Goal: Task Accomplishment & Management: Use online tool/utility

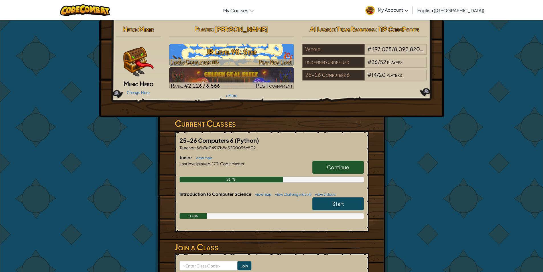
click at [228, 57] on h3 "JR Level 98: Seer" at bounding box center [231, 51] width 125 height 13
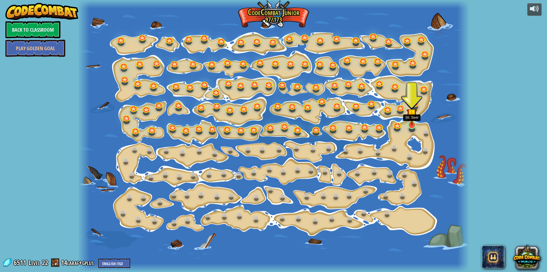
click at [413, 121] on img at bounding box center [412, 114] width 10 height 24
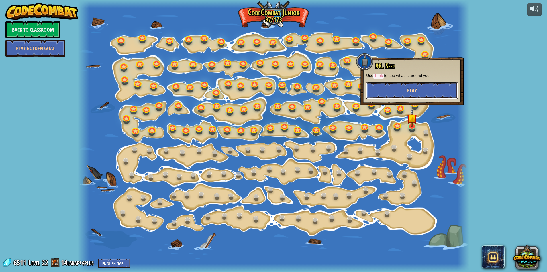
click at [399, 94] on button "Play" at bounding box center [412, 90] width 92 height 17
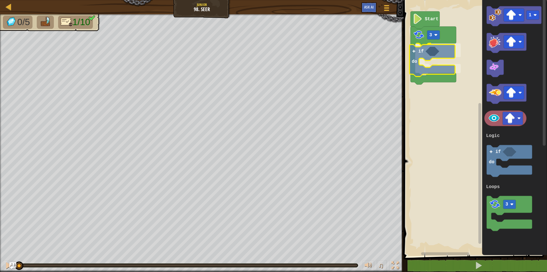
click at [429, 62] on div "Logic Loops Start 3 if do 1 3 if do Logic Loops if do" at bounding box center [474, 126] width 145 height 258
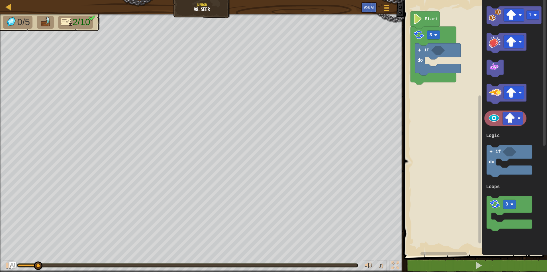
click at [456, 184] on div "Logic Loops Start 3 if do 1 3 if do Logic Loops" at bounding box center [474, 126] width 145 height 258
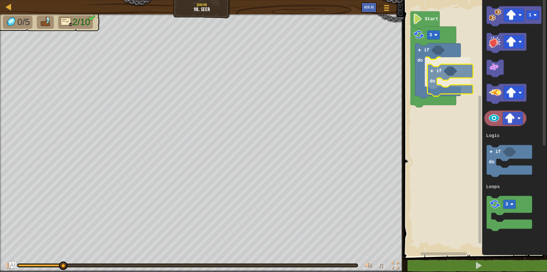
click at [428, 69] on div "Logic Loops Start 3 if do if do 1 3 if do Logic Loops if do" at bounding box center [474, 126] width 145 height 258
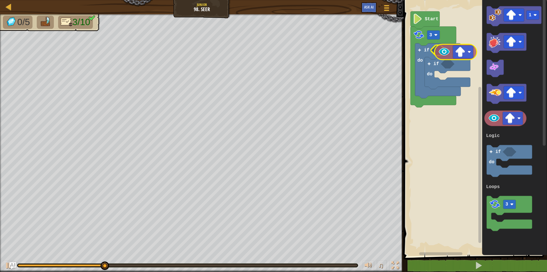
click at [443, 50] on div "Logic Loops Start 3 if do if do 1 3 if do Logic Loops" at bounding box center [474, 126] width 145 height 258
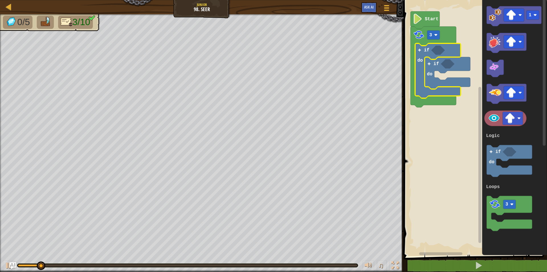
click at [437, 50] on icon "Blockly Workspace" at bounding box center [438, 50] width 14 height 9
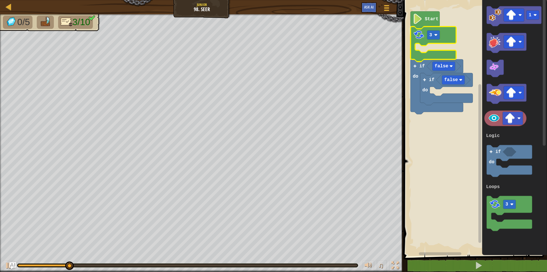
click at [467, 171] on rect "Blockly Workspace" at bounding box center [474, 126] width 145 height 258
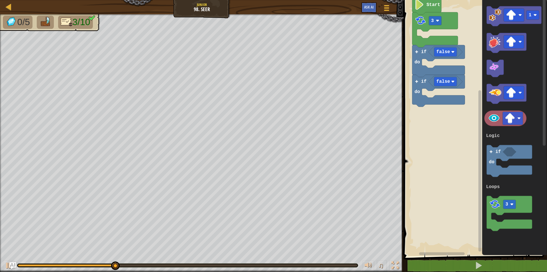
click at [433, 81] on g "false false if do if do 3 Start" at bounding box center [474, 126] width 145 height 258
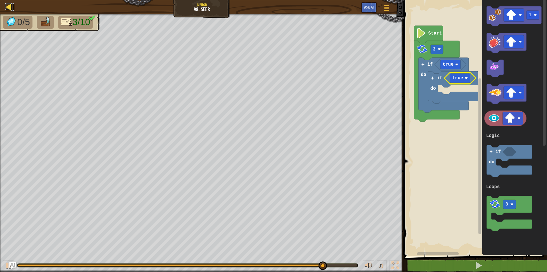
click at [10, 5] on div at bounding box center [8, 6] width 7 height 7
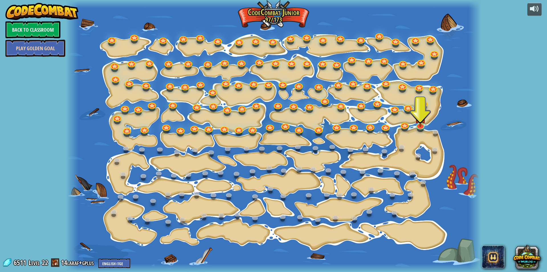
click at [48, 45] on link "Play Golden Goal" at bounding box center [35, 48] width 60 height 17
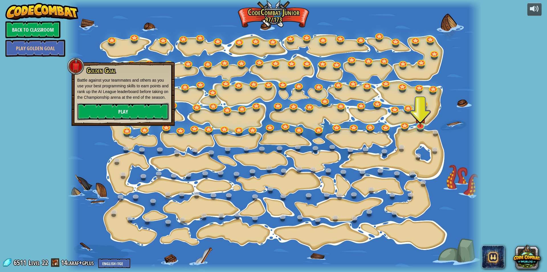
click at [96, 113] on link "Play" at bounding box center [123, 111] width 92 height 17
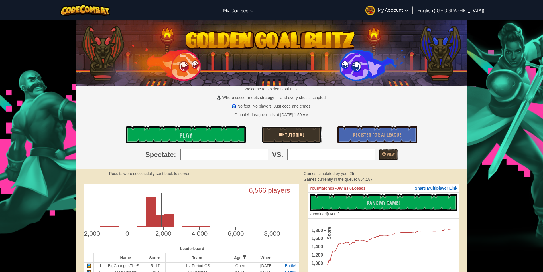
click at [303, 129] on link "Tutorial" at bounding box center [292, 134] width 60 height 17
click at [193, 130] on link "Play" at bounding box center [186, 134] width 120 height 17
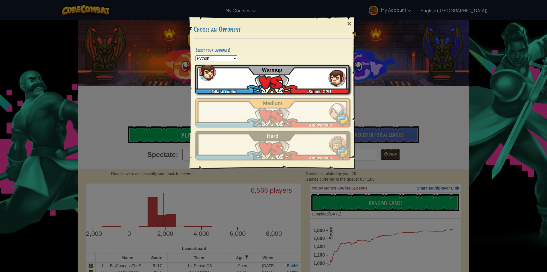
click at [294, 82] on div "14laraf+gplus Simple CPU Warmup" at bounding box center [272, 79] width 154 height 29
